Goal: Task Accomplishment & Management: Use online tool/utility

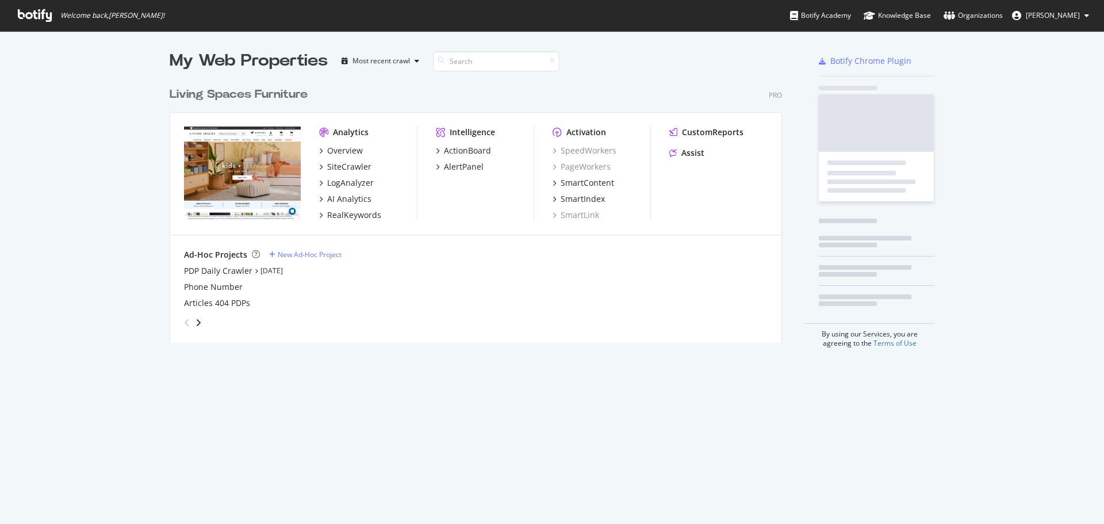
scroll to position [262, 613]
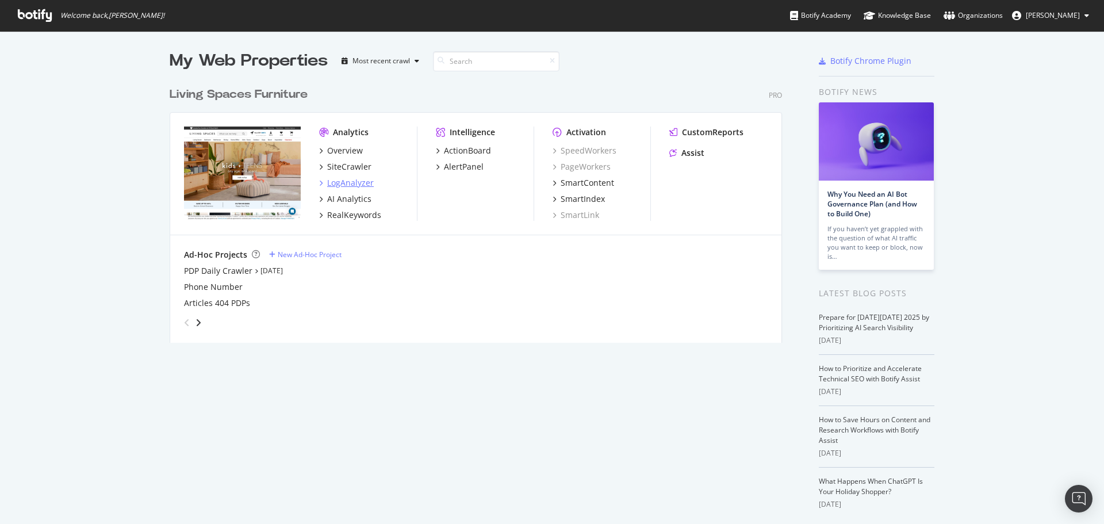
click at [350, 184] on div "LogAnalyzer" at bounding box center [350, 182] width 47 height 11
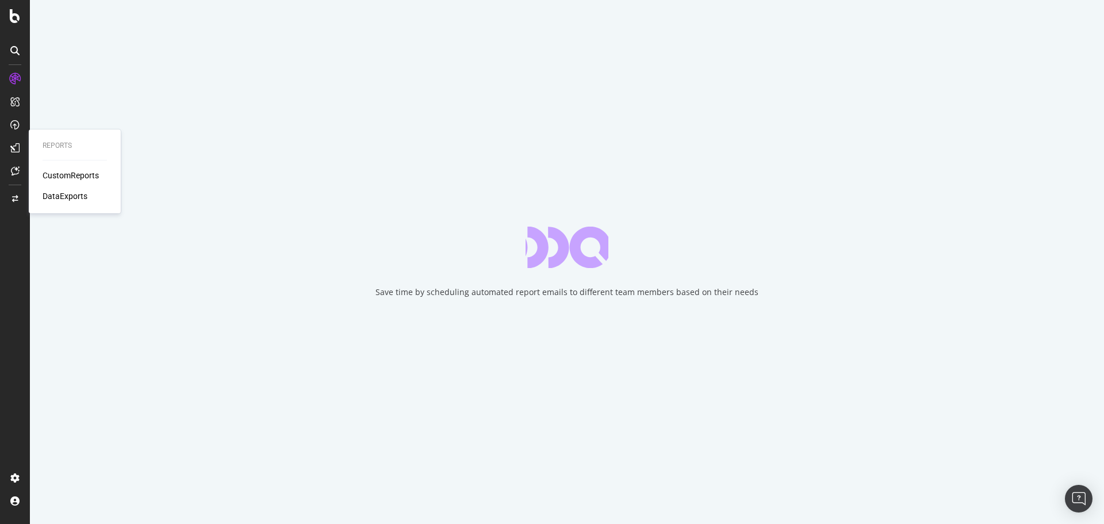
click at [74, 171] on div "CustomReports" at bounding box center [71, 175] width 56 height 11
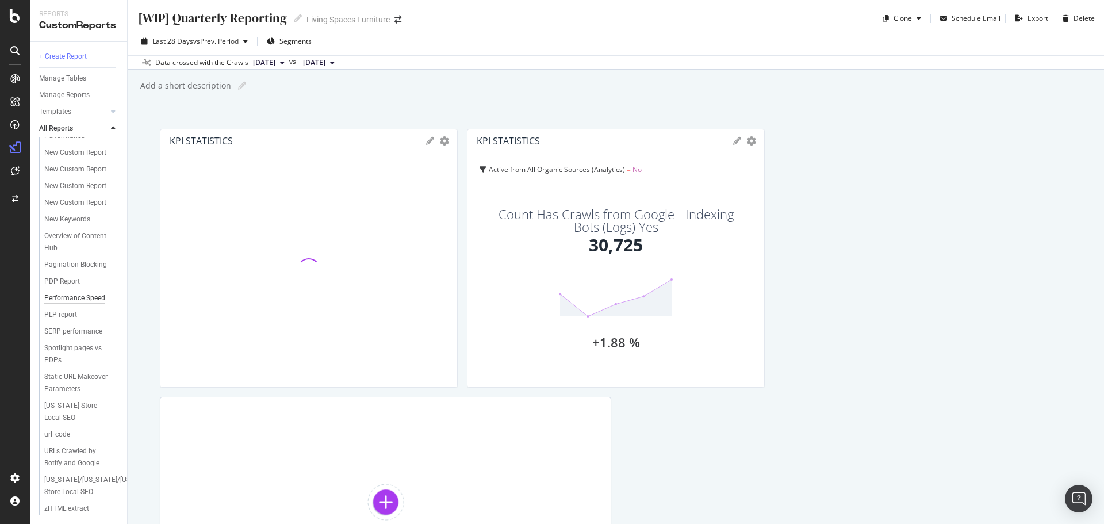
scroll to position [599, 0]
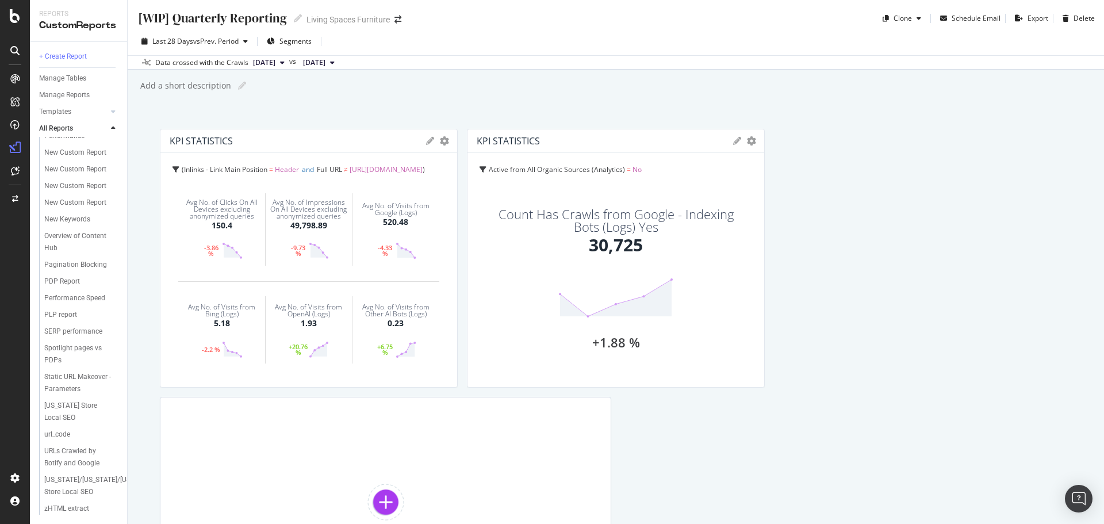
click at [893, 183] on div "KPI STATISTICS KPIs Table Edit KPIs Edit Filter Export as CSV Delete Add to Cus…" at bounding box center [616, 378] width 912 height 498
click at [849, 321] on div "KPI STATISTICS KPIs Table Edit KPIs Edit Filter Export as CSV Delete Add to Cus…" at bounding box center [616, 378] width 912 height 498
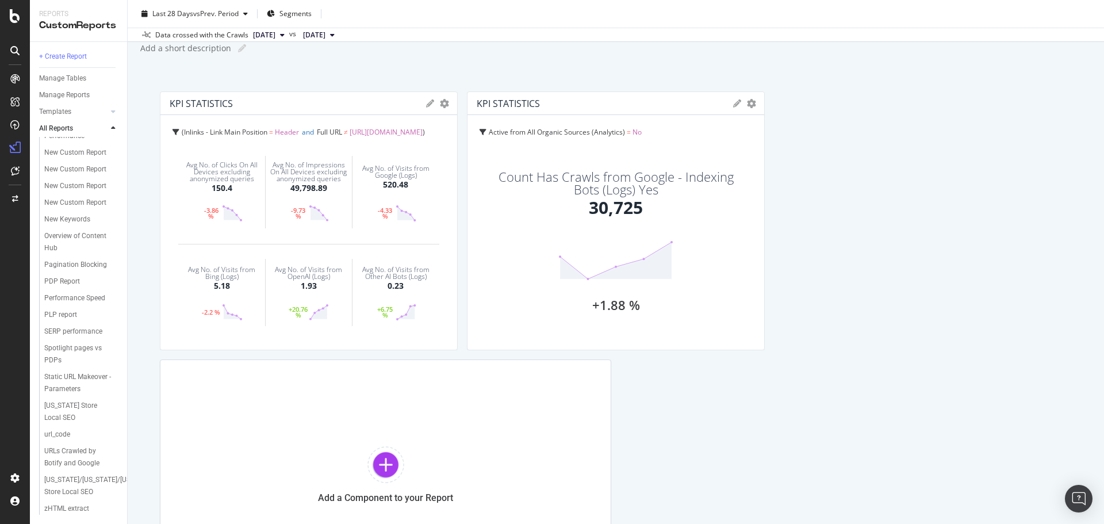
scroll to position [57, 0]
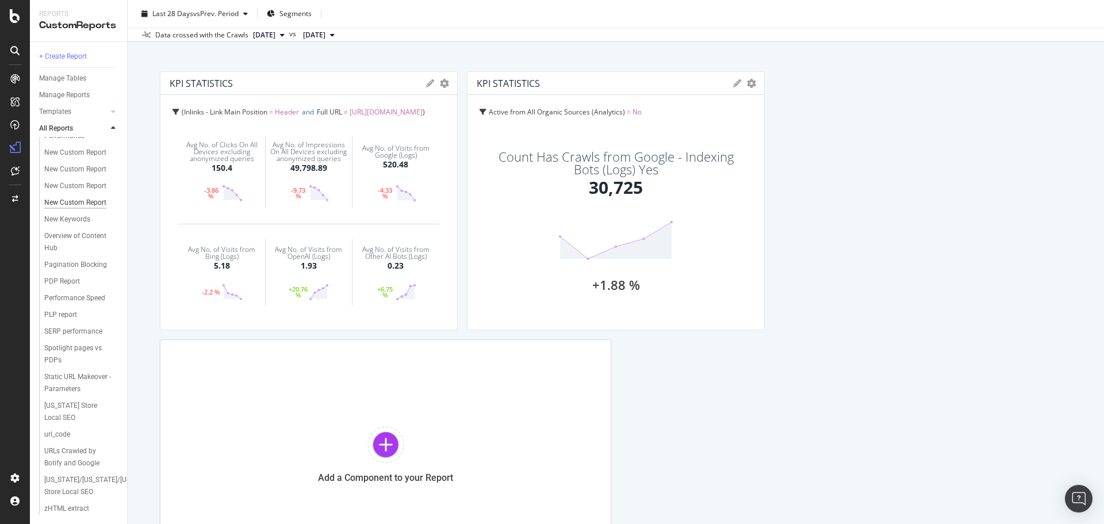
click at [55, 197] on div "New Custom Report" at bounding box center [75, 203] width 62 height 12
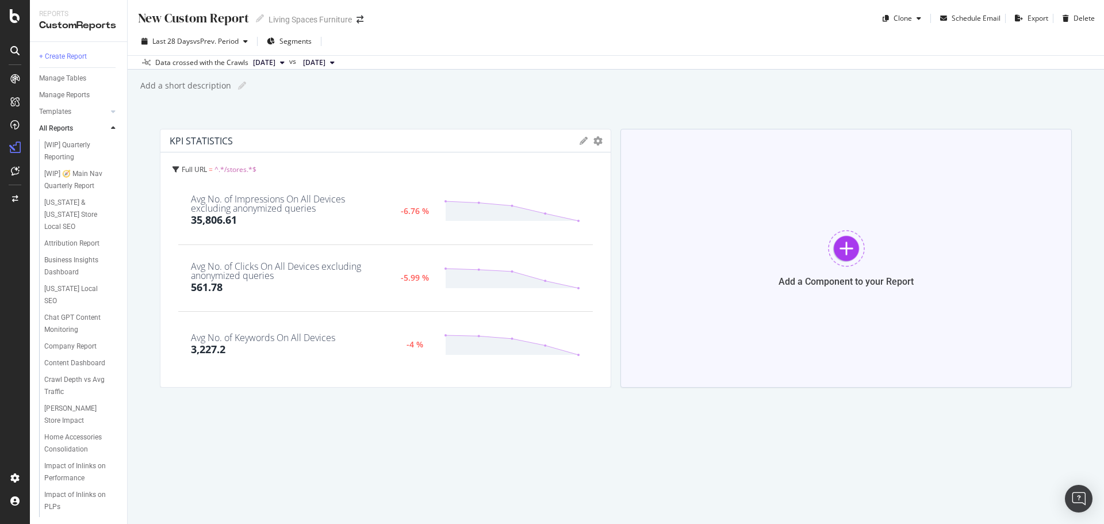
click at [901, 263] on div "Add a Component to your Report" at bounding box center [845, 258] width 451 height 259
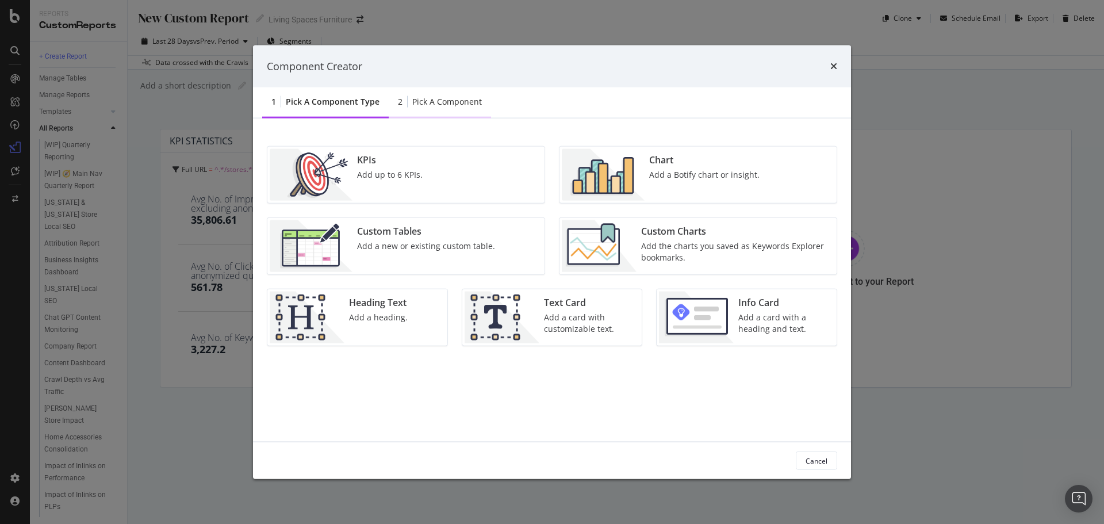
click at [446, 98] on div "Pick a Component" at bounding box center [447, 101] width 70 height 11
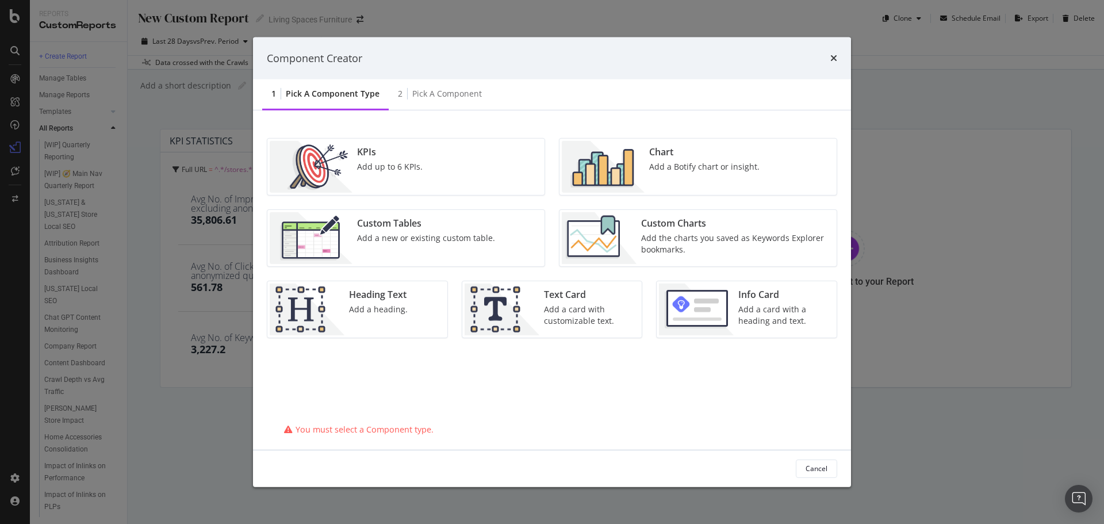
click at [413, 174] on div "KPIs Add up to 6 KPIs." at bounding box center [389, 167] width 75 height 52
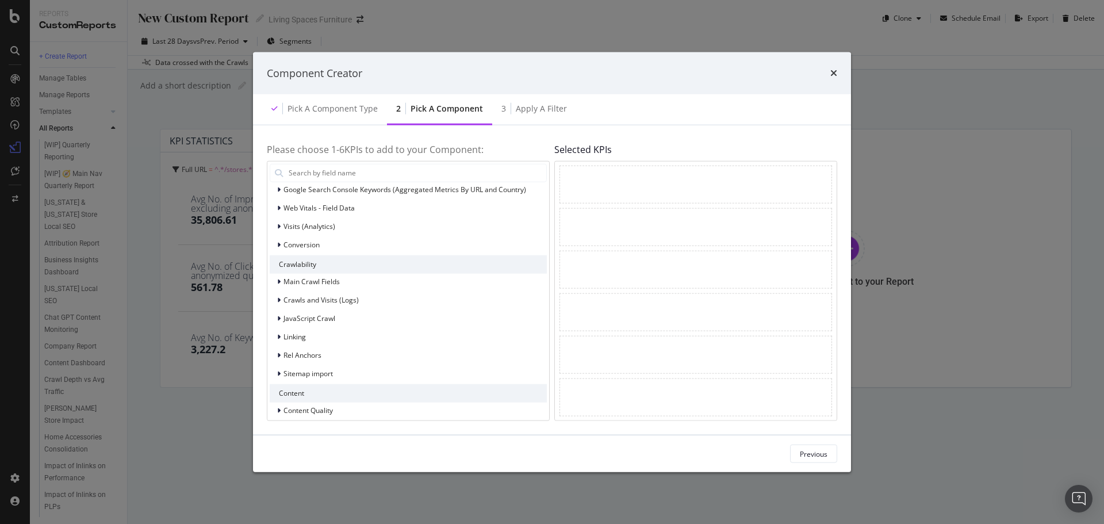
scroll to position [115, 0]
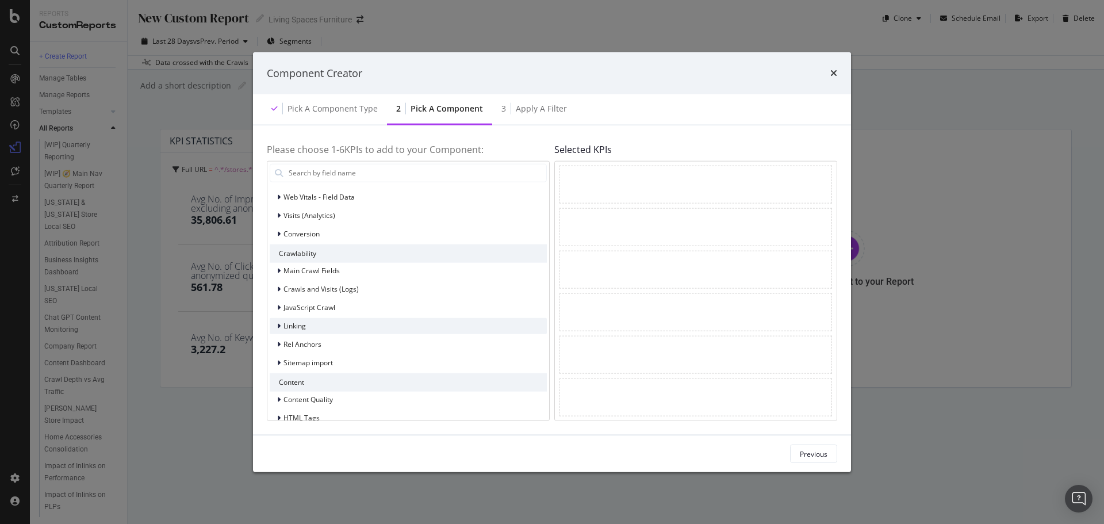
click at [278, 326] on icon "modal" at bounding box center [278, 325] width 3 height 7
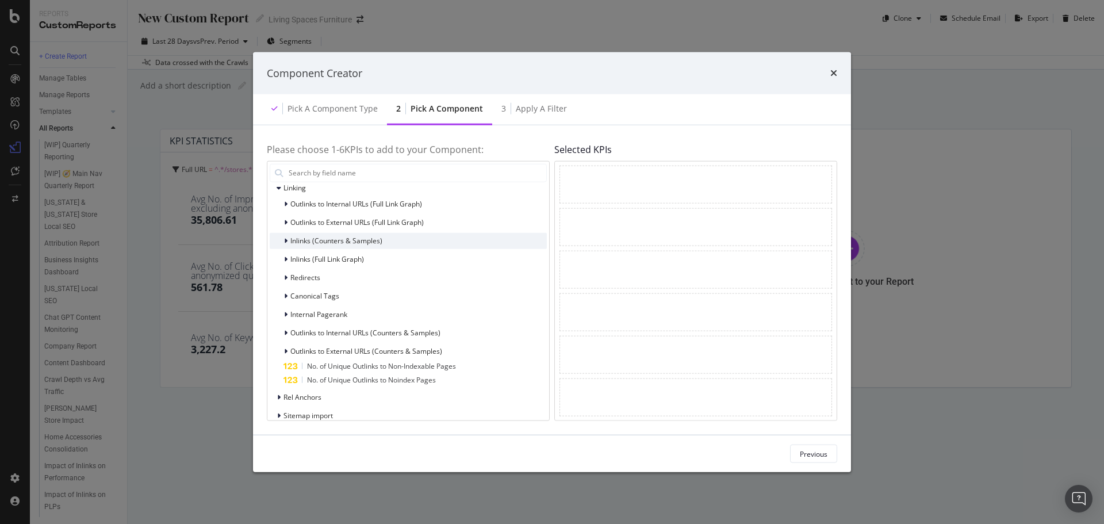
scroll to position [287, 0]
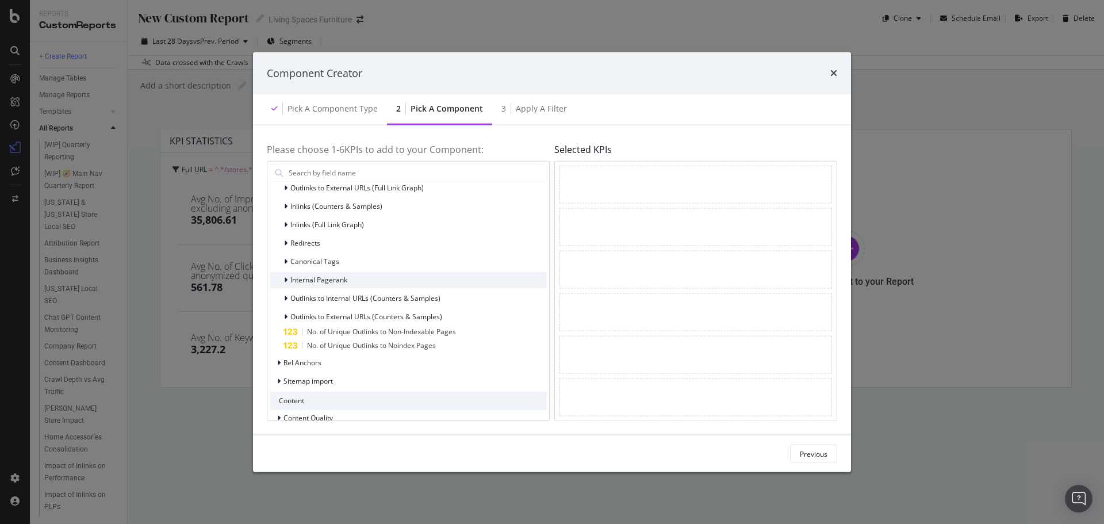
click at [283, 280] on div "modal" at bounding box center [286, 279] width 7 height 11
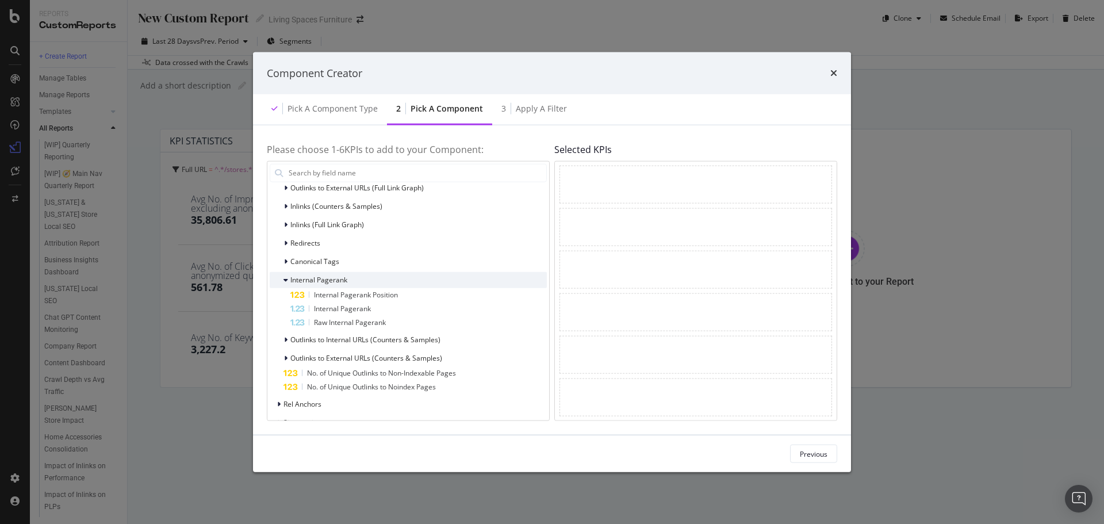
click at [284, 280] on icon "modal" at bounding box center [285, 279] width 5 height 7
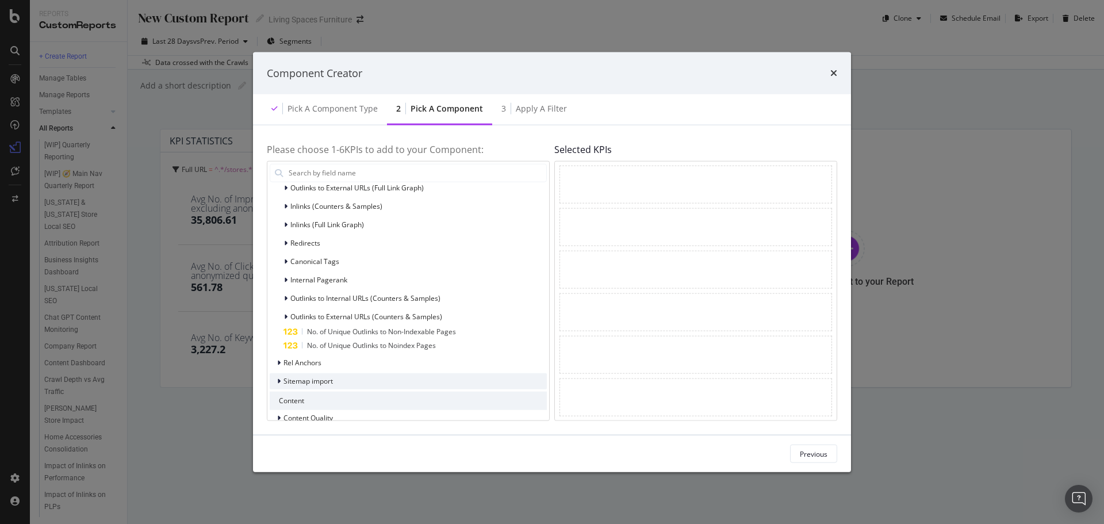
click at [279, 381] on icon "modal" at bounding box center [278, 380] width 3 height 7
click at [278, 384] on icon "modal" at bounding box center [279, 380] width 5 height 7
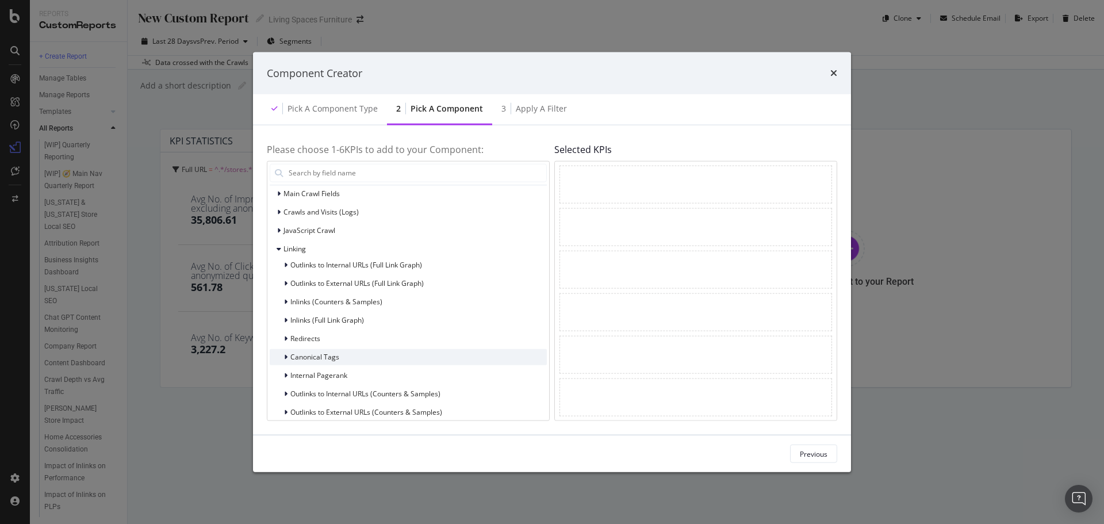
scroll to position [183, 0]
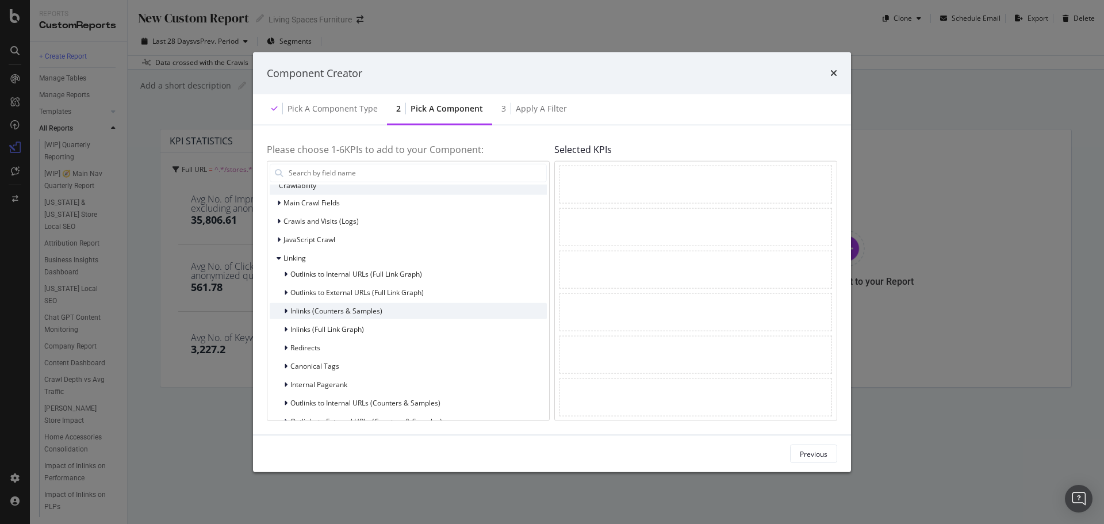
click at [282, 310] on div "Inlinks (Counters & Samples)" at bounding box center [326, 310] width 113 height 11
click at [284, 310] on icon "modal" at bounding box center [285, 310] width 5 height 7
click at [286, 274] on icon "modal" at bounding box center [285, 273] width 3 height 7
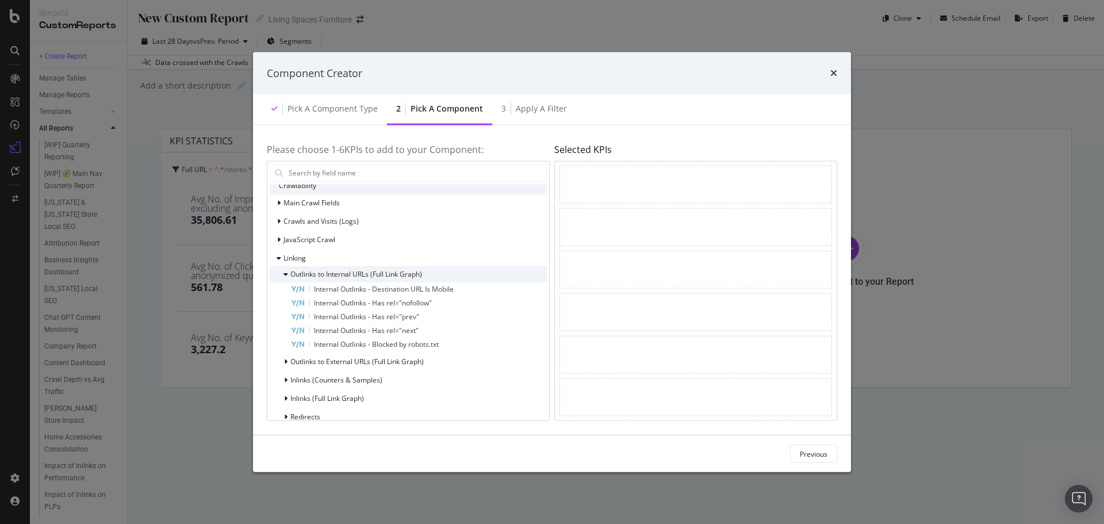
click at [288, 275] on div "modal" at bounding box center [286, 273] width 7 height 11
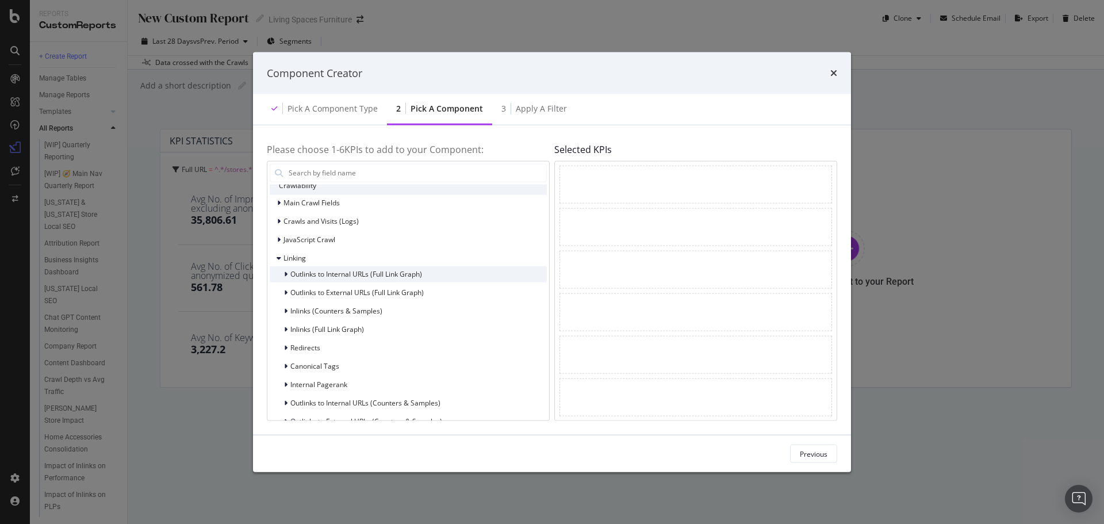
click at [358, 279] on span "Outlinks to Internal URLs (Full Link Graph)" at bounding box center [356, 274] width 132 height 10
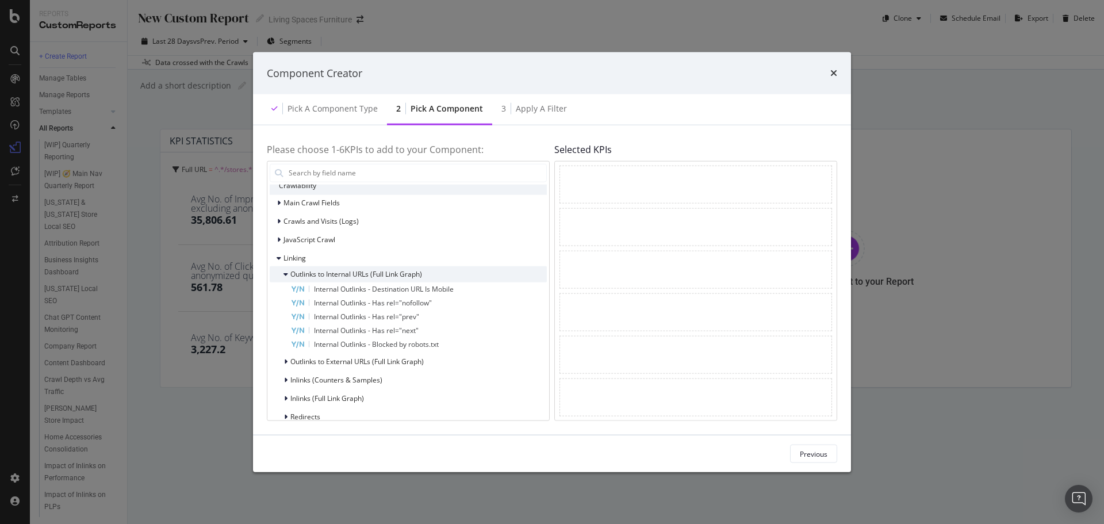
click at [358, 279] on span "Outlinks to Internal URLs (Full Link Graph)" at bounding box center [356, 274] width 132 height 10
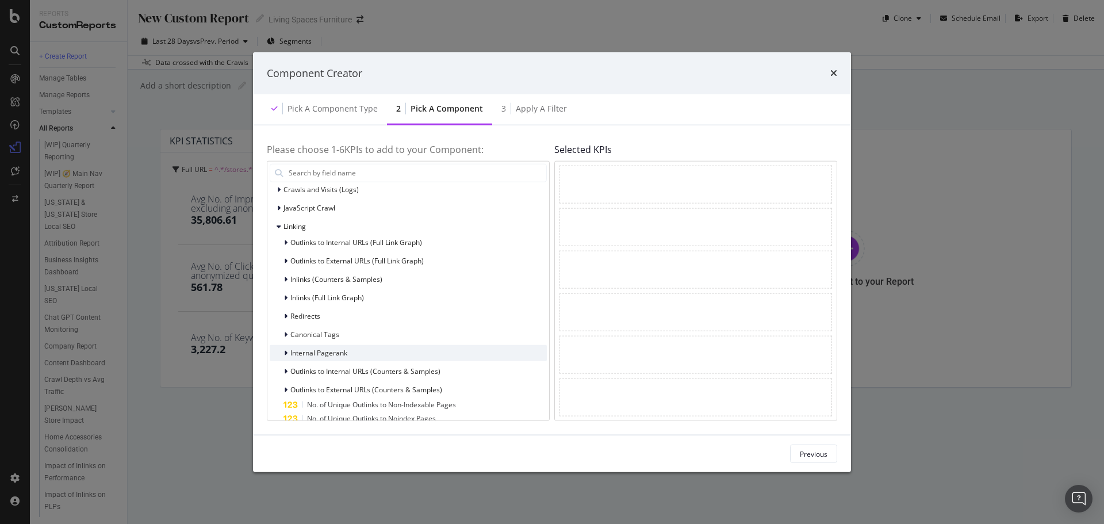
scroll to position [240, 0]
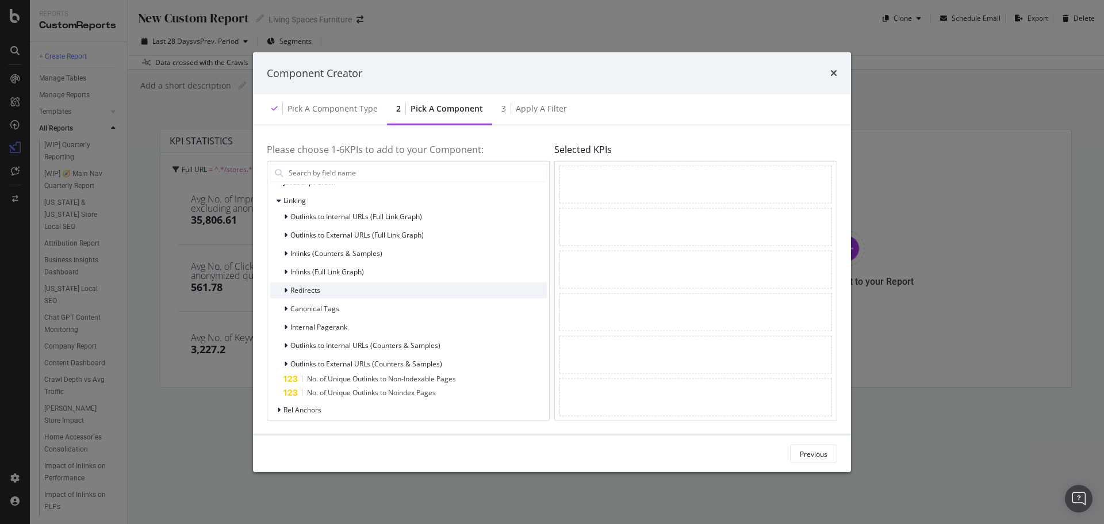
click at [284, 290] on icon "modal" at bounding box center [285, 289] width 3 height 7
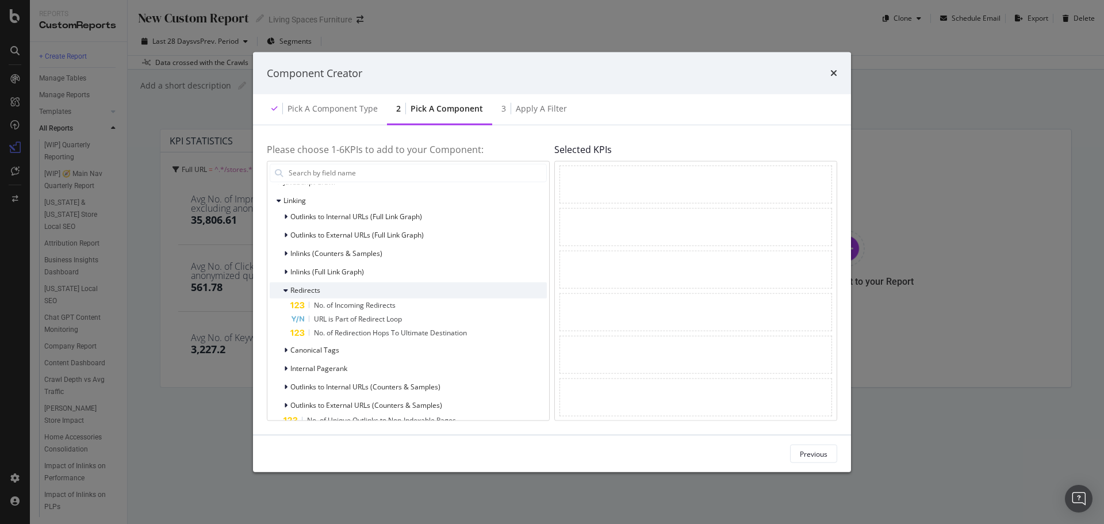
click at [284, 290] on icon "modal" at bounding box center [285, 289] width 5 height 7
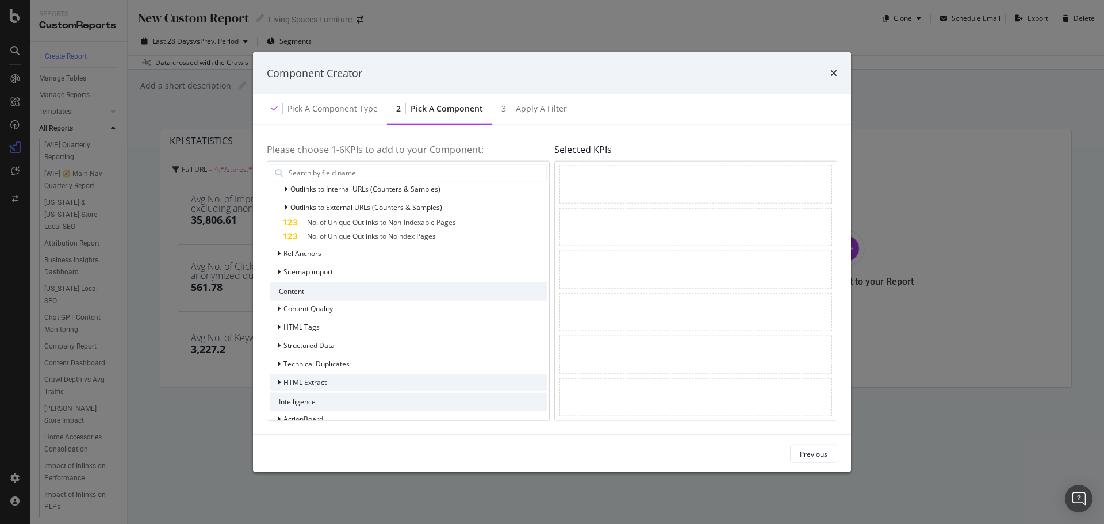
scroll to position [413, 0]
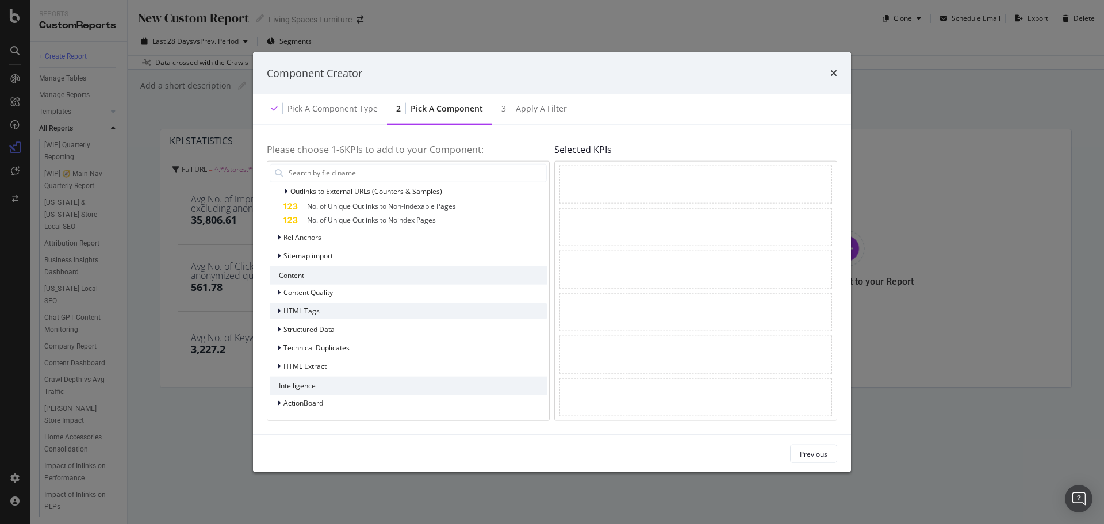
click at [281, 313] on div "modal" at bounding box center [280, 310] width 7 height 11
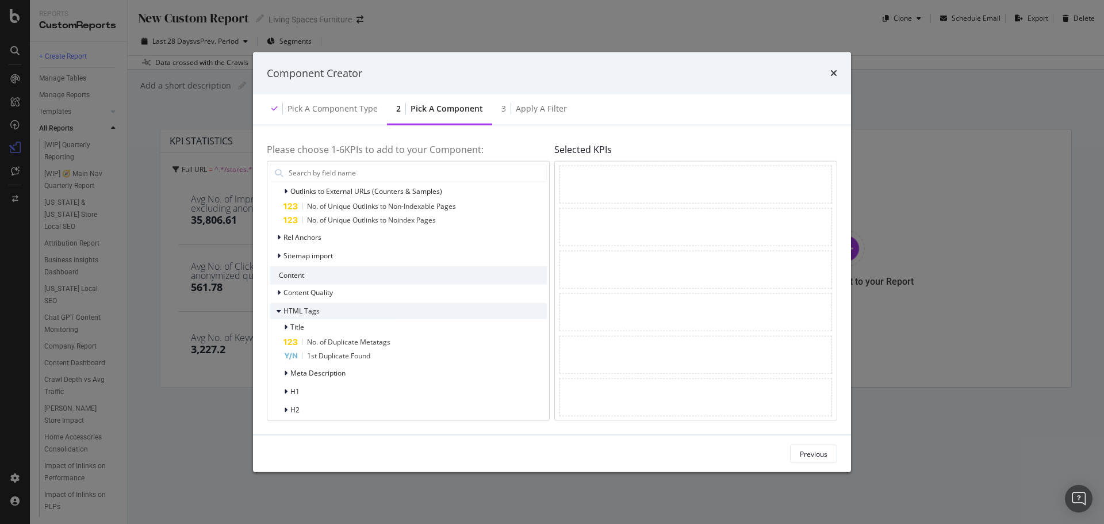
click at [281, 313] on icon "modal" at bounding box center [279, 310] width 5 height 7
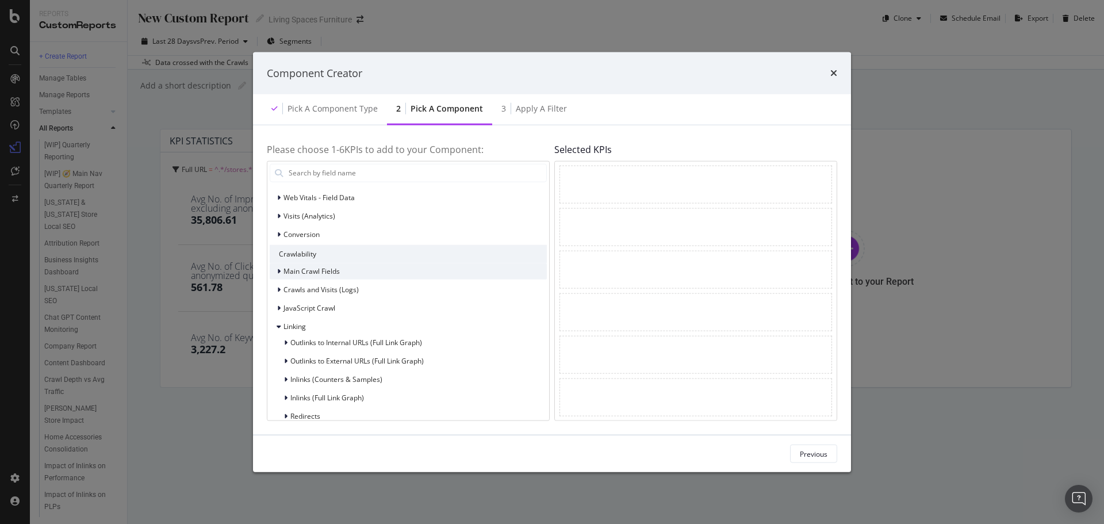
scroll to position [68, 0]
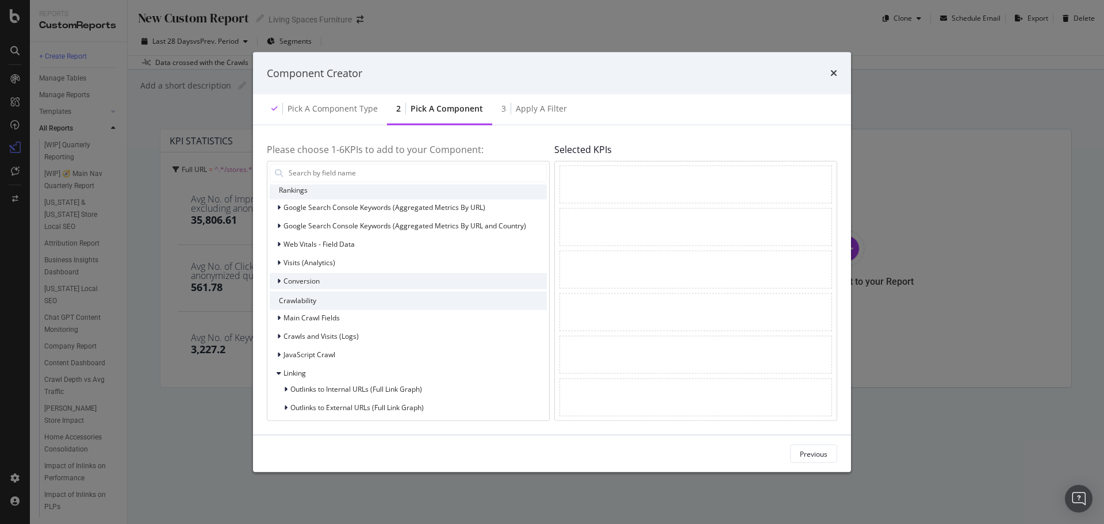
click at [277, 281] on icon "modal" at bounding box center [278, 280] width 3 height 7
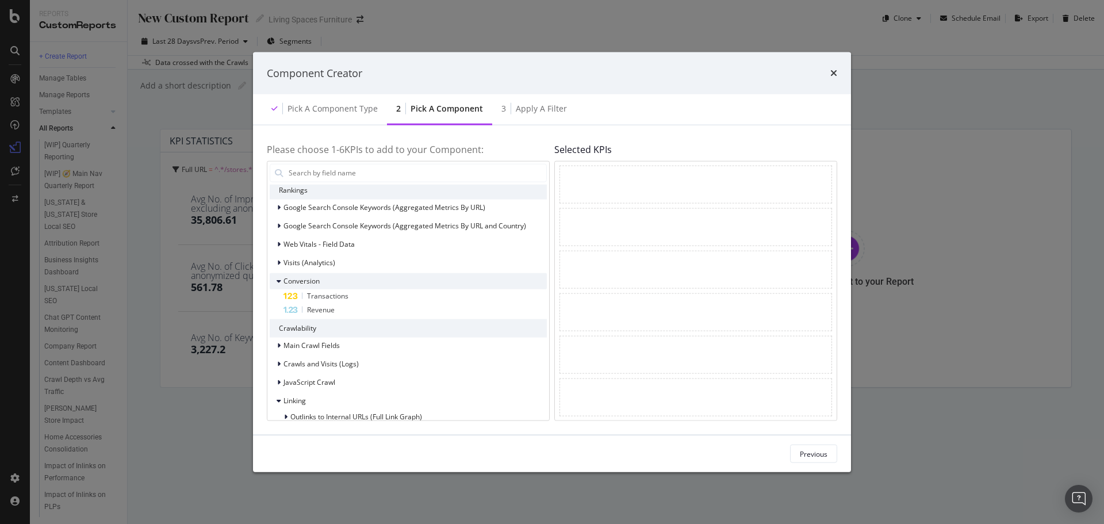
click at [277, 281] on icon "modal" at bounding box center [279, 280] width 5 height 7
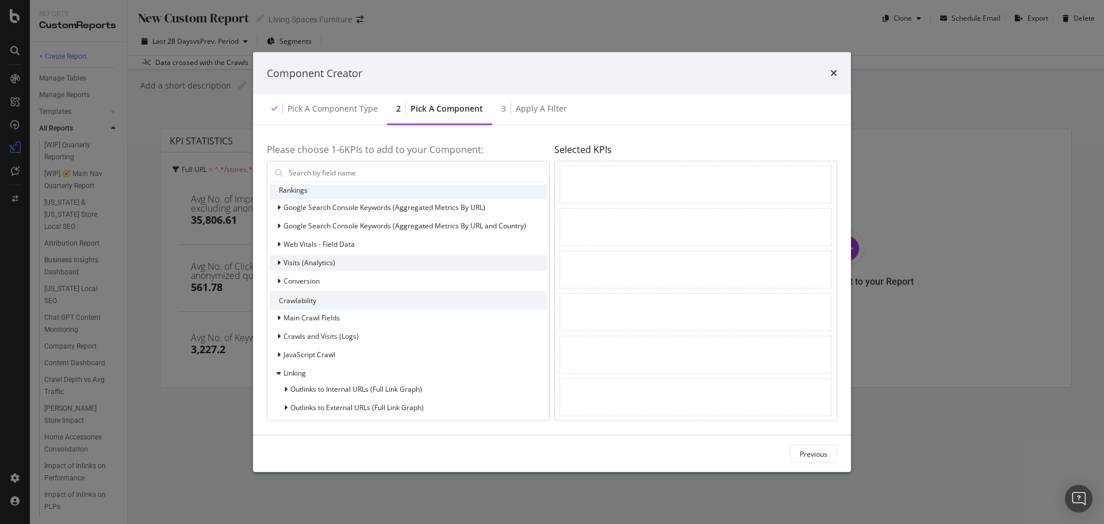
click at [279, 264] on icon "modal" at bounding box center [278, 262] width 3 height 7
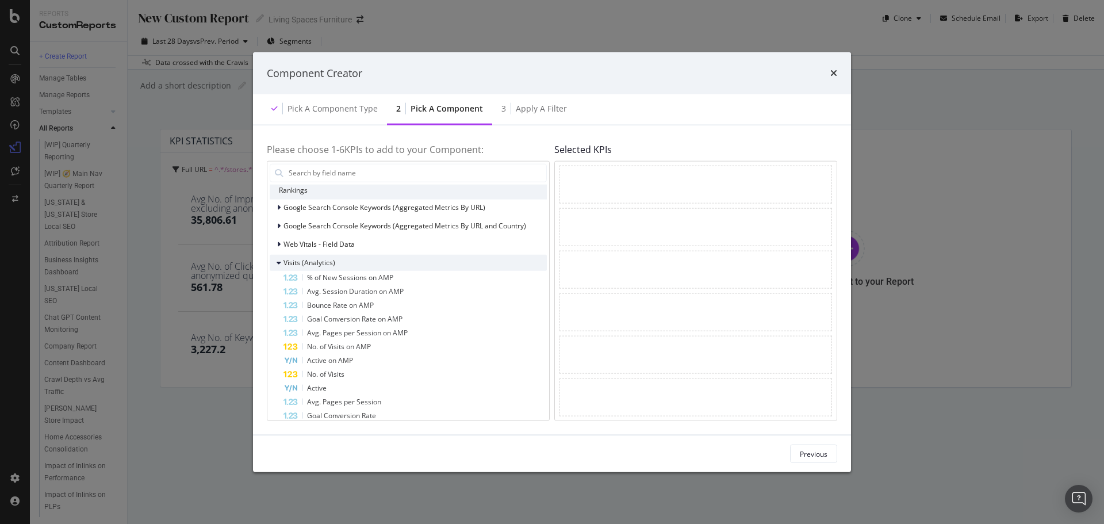
click at [279, 260] on icon "modal" at bounding box center [279, 262] width 5 height 7
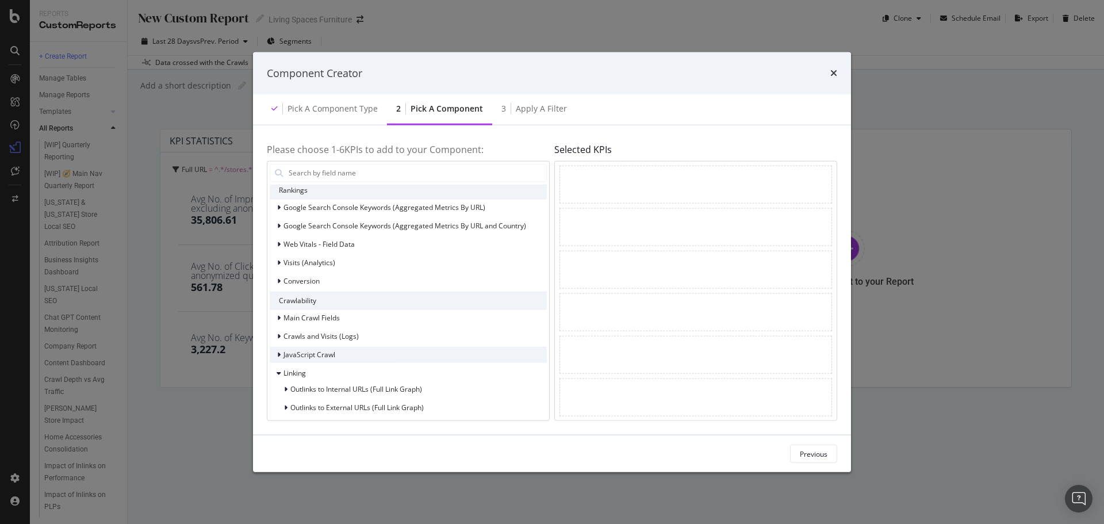
click at [279, 353] on icon "modal" at bounding box center [278, 354] width 3 height 7
click at [279, 352] on icon "modal" at bounding box center [279, 354] width 5 height 7
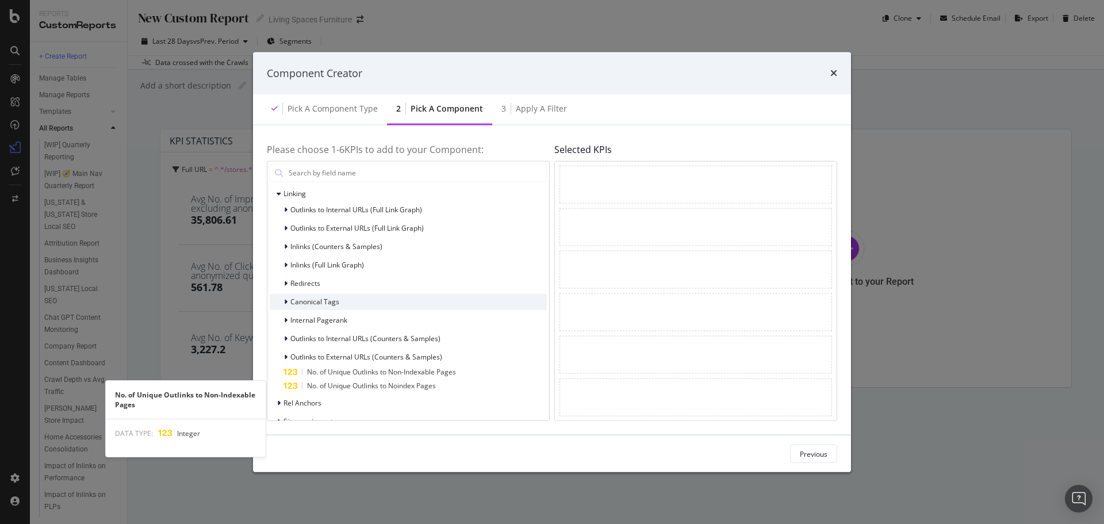
scroll to position [230, 0]
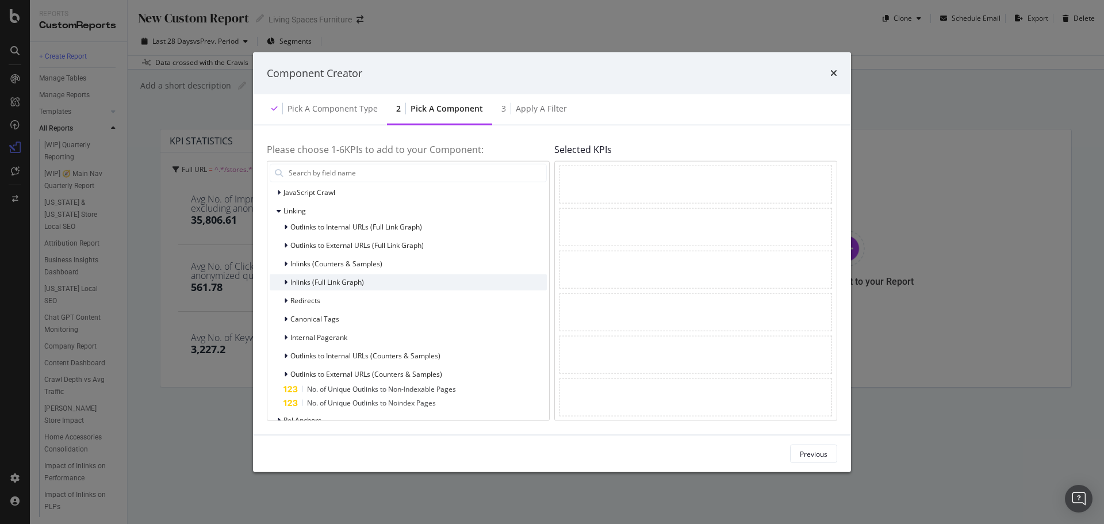
click at [282, 283] on div "Inlinks (Full Link Graph)" at bounding box center [317, 281] width 94 height 11
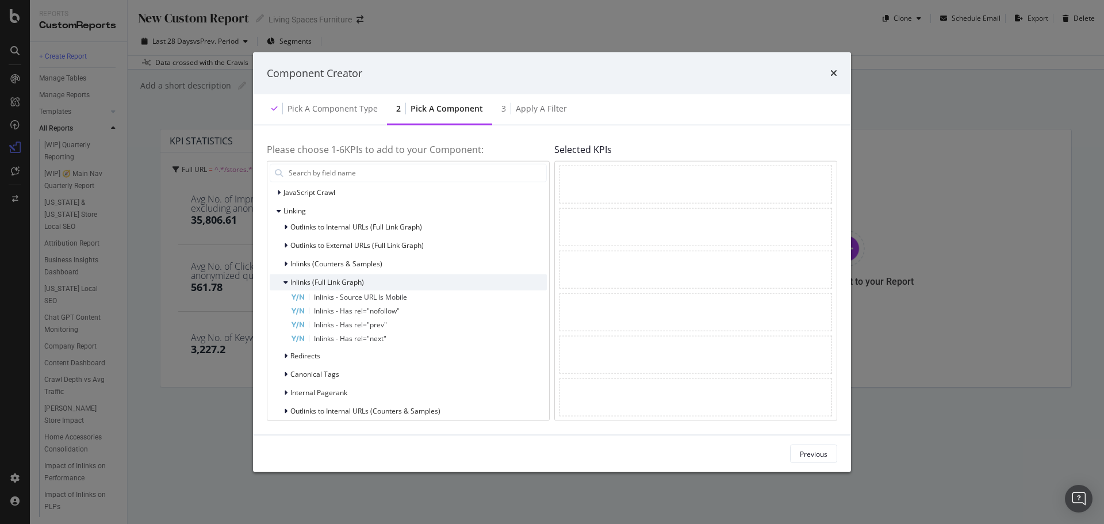
click at [283, 283] on div "Inlinks (Full Link Graph)" at bounding box center [317, 281] width 94 height 11
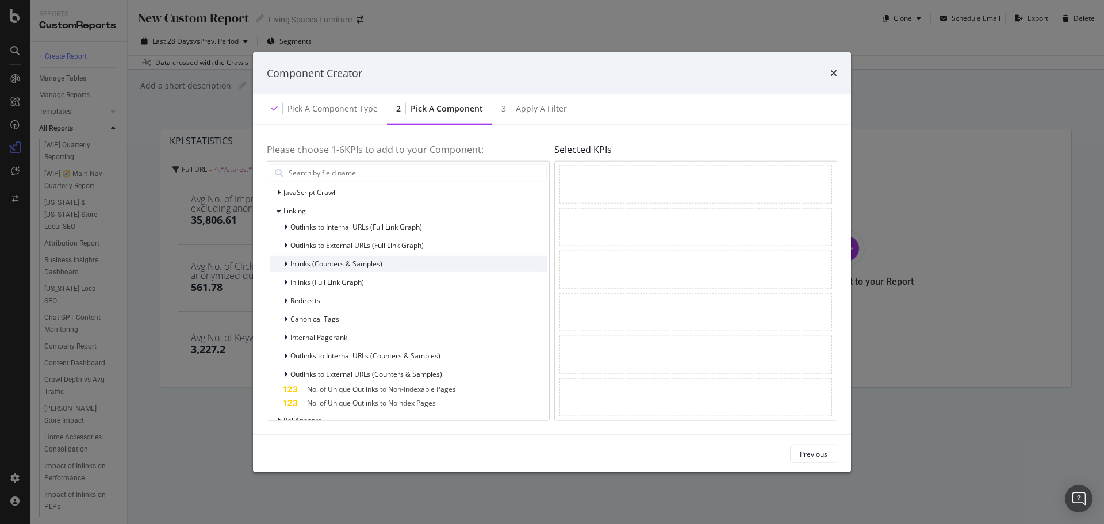
click at [285, 263] on icon "modal" at bounding box center [285, 263] width 3 height 7
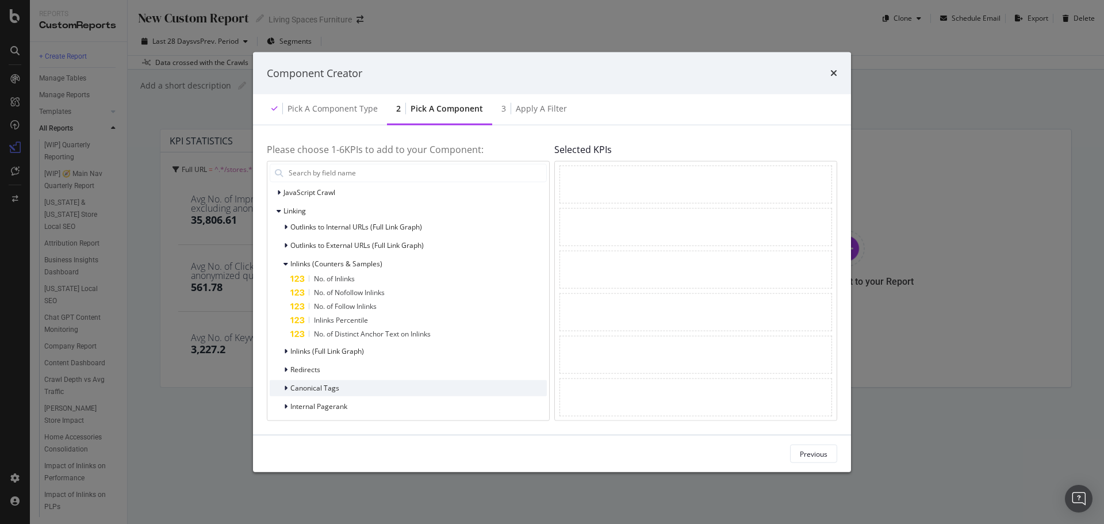
scroll to position [287, 0]
